Goal: Task Accomplishment & Management: Manage account settings

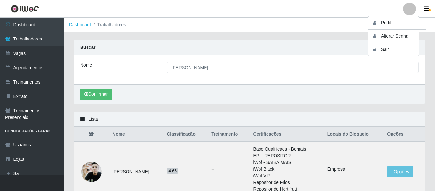
scroll to position [55, 0]
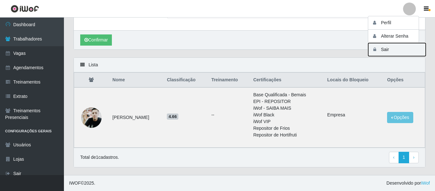
click at [389, 44] on button "Sair" at bounding box center [397, 49] width 58 height 13
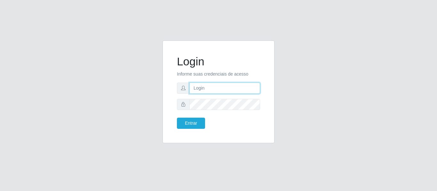
type input "[EMAIL_ADDRESS][DOMAIN_NAME]"
